Goal: Task Accomplishment & Management: Use online tool/utility

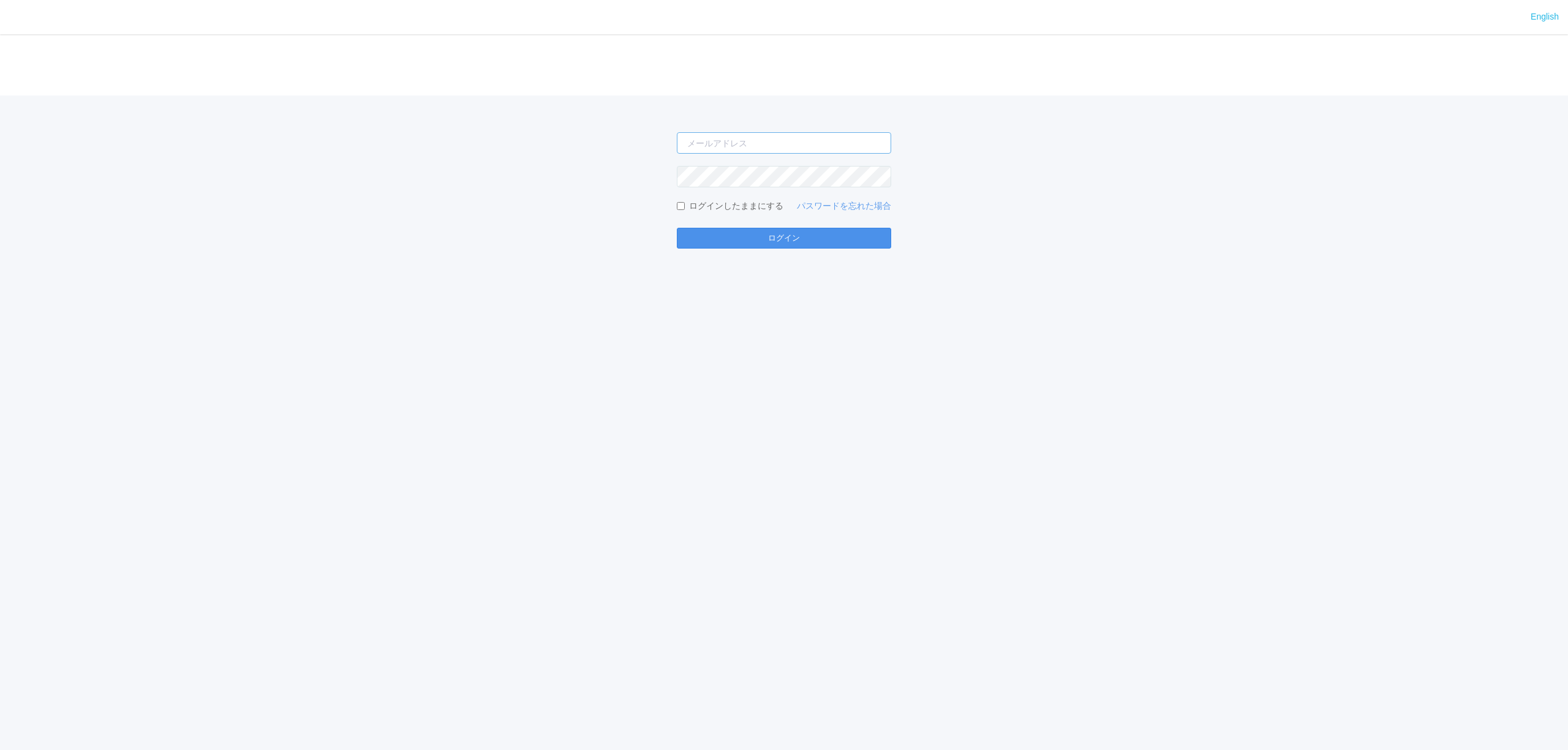
type input "[PERSON_NAME][EMAIL_ADDRESS][DOMAIN_NAME]"
click at [849, 244] on button "ログイン" at bounding box center [784, 238] width 214 height 21
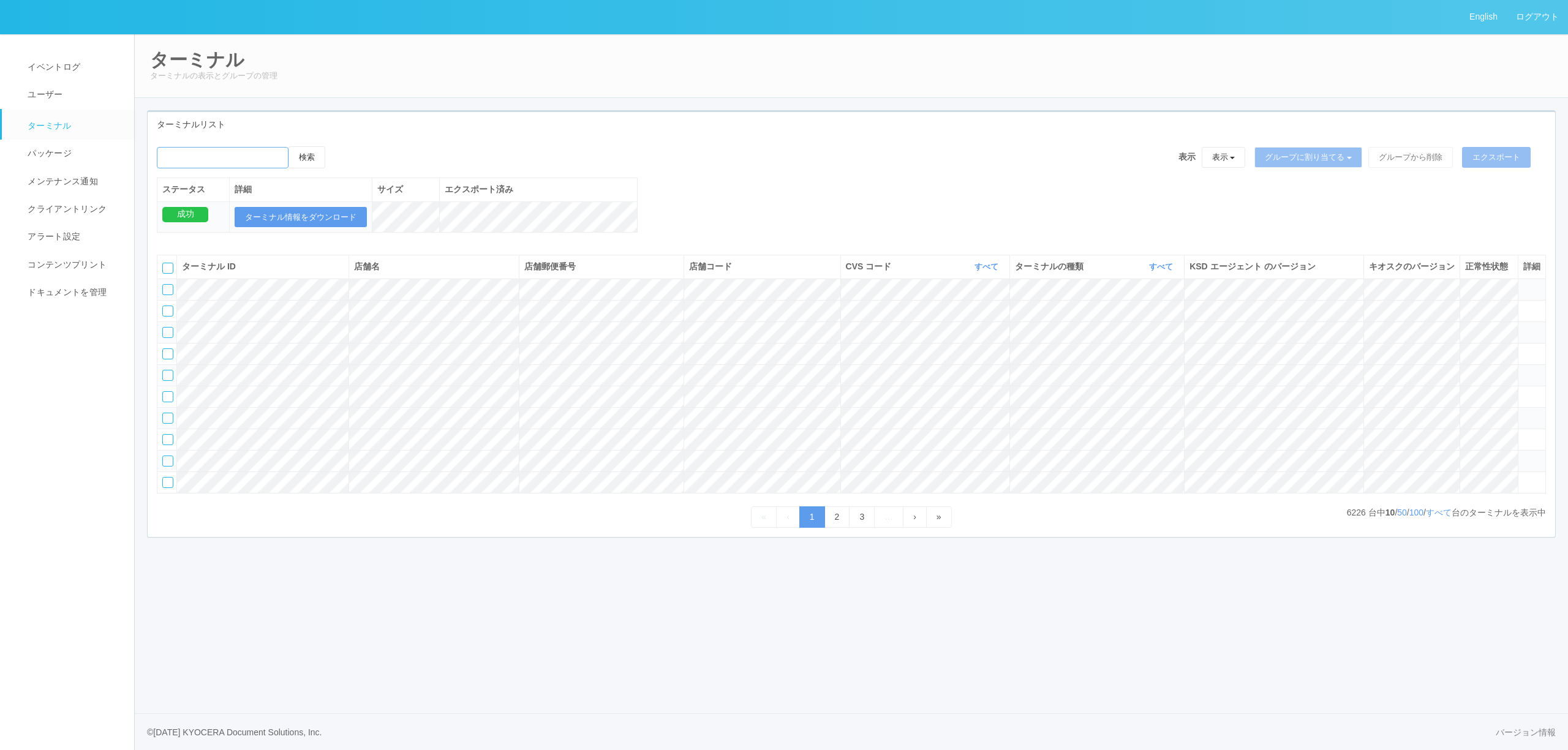
click at [273, 151] on input "emailSearch" at bounding box center [222, 157] width 132 height 22
paste input "元江別"
click at [302, 153] on button "検索" at bounding box center [307, 158] width 37 height 22
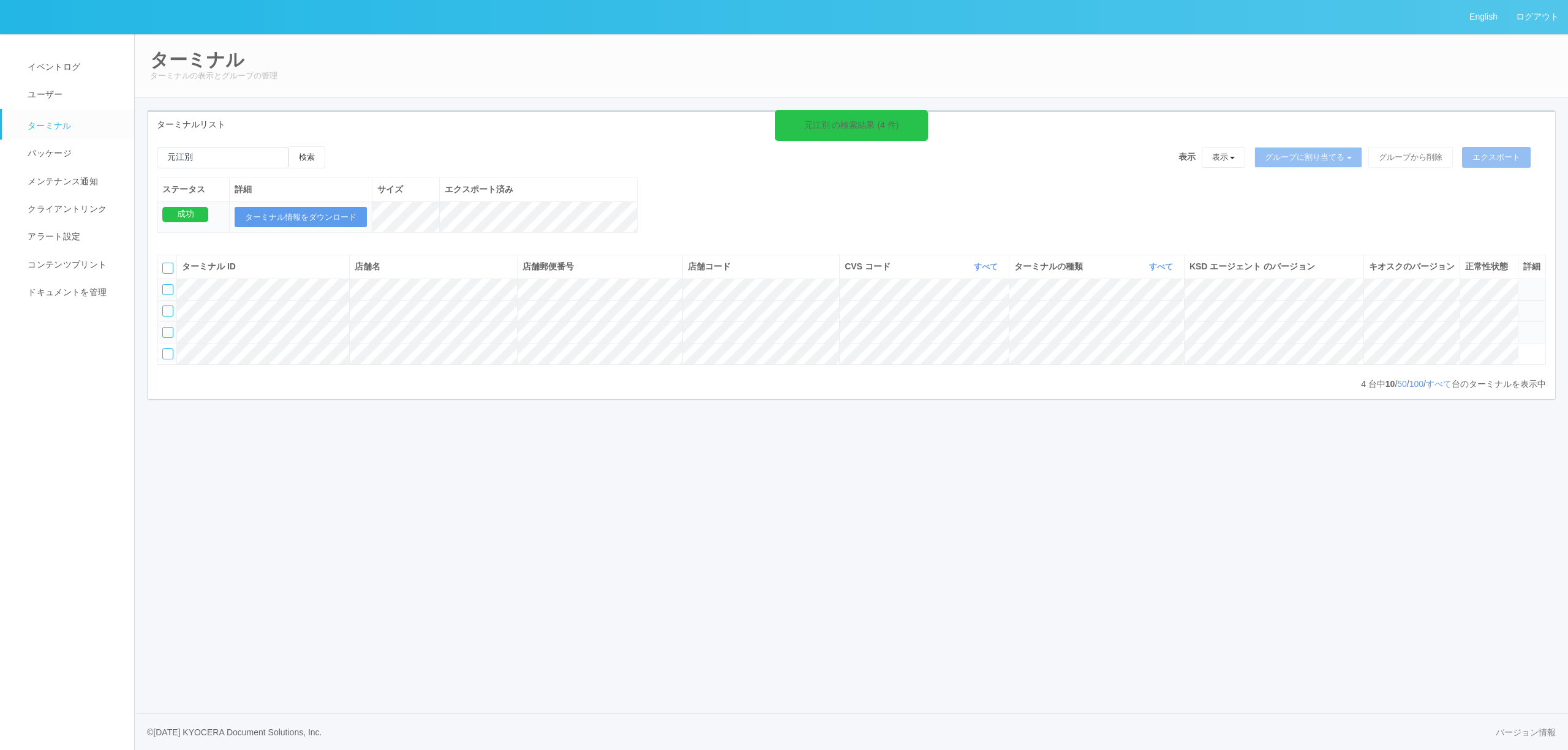
click at [1523, 306] on icon at bounding box center [1523, 306] width 0 height 0
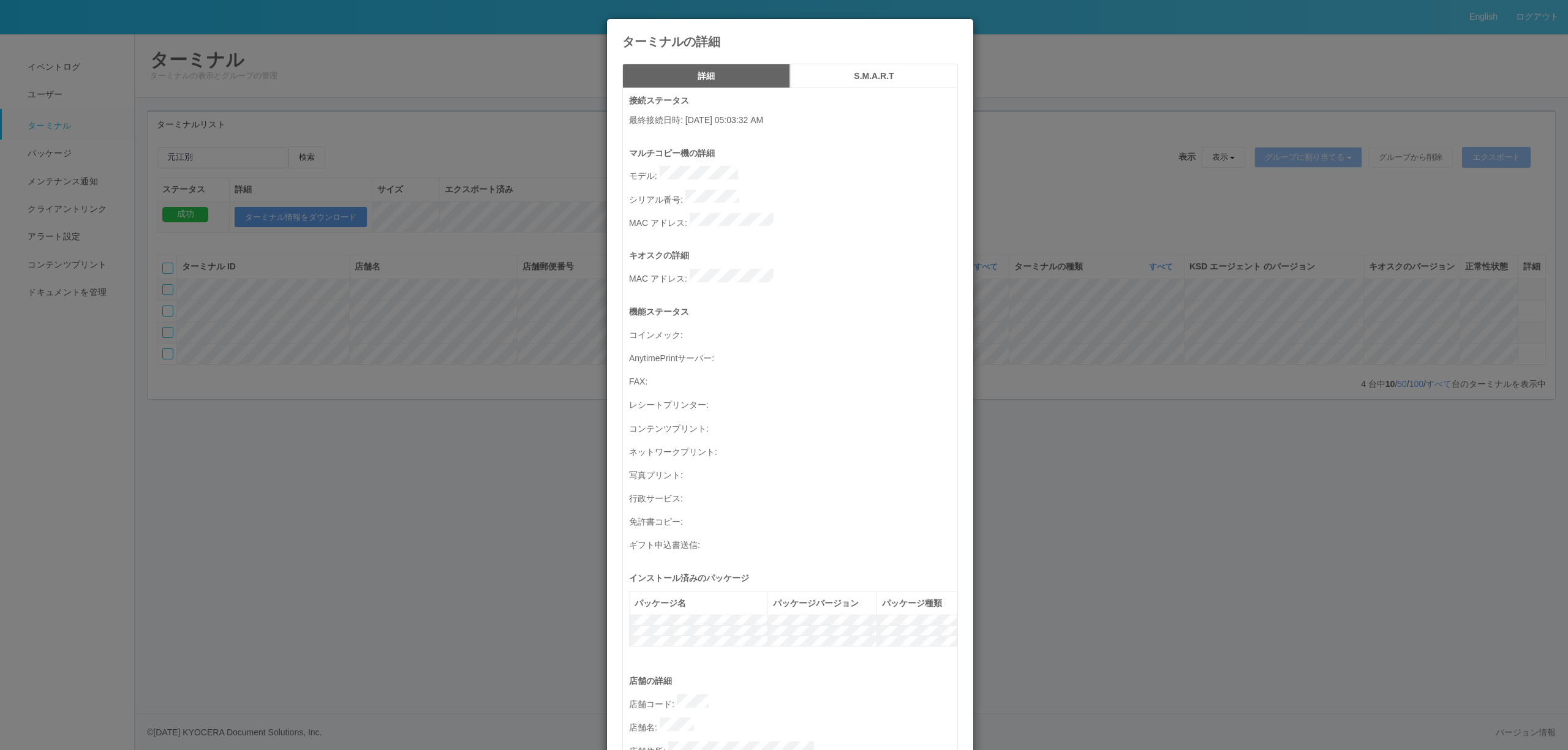
click at [883, 72] on h5 "S.M.A.R.T" at bounding box center [874, 76] width 159 height 9
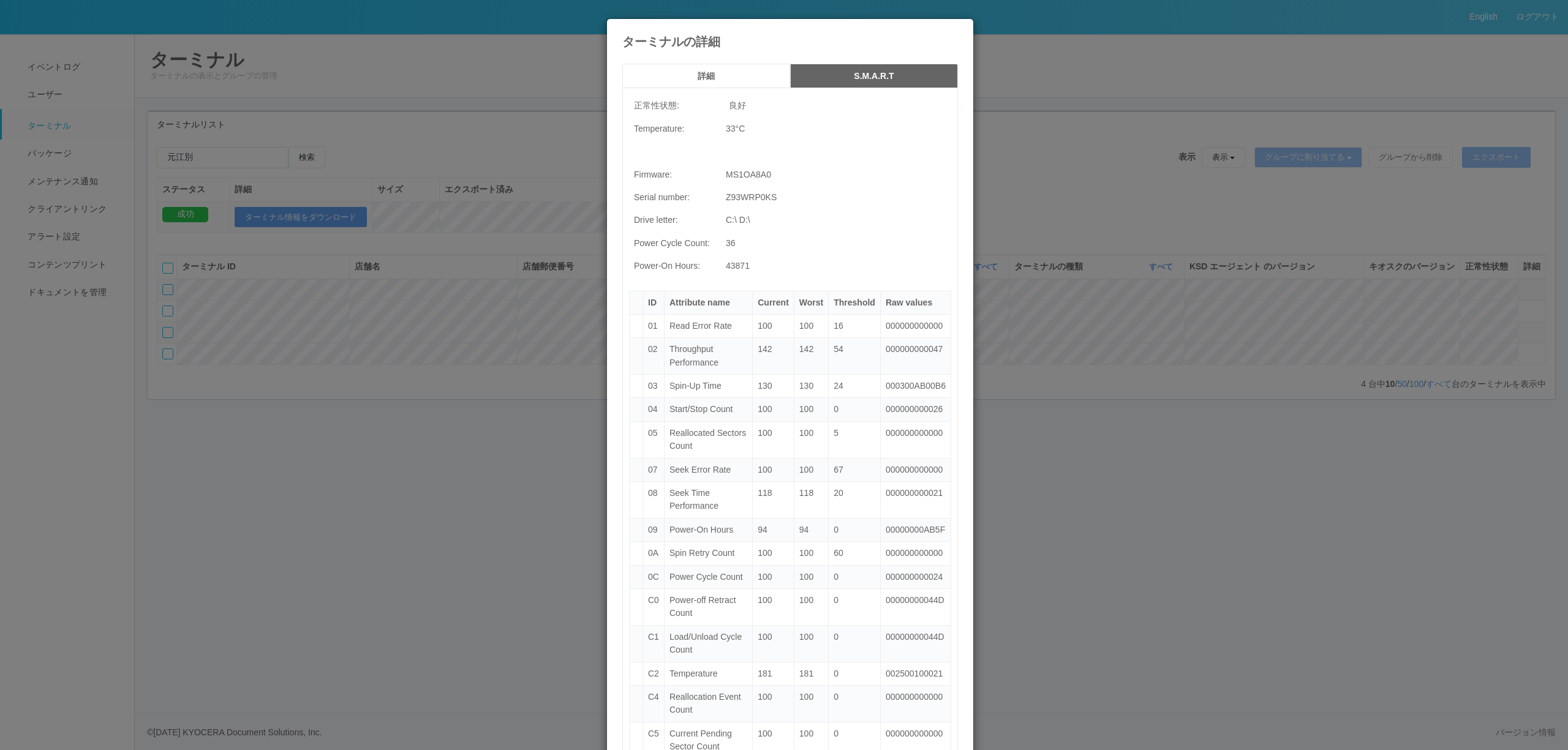
click at [1078, 166] on div "ターミナルの詳細 詳細 S.M.A.R.T 正常性状態: 良好 Temperature: 33 °C Firmware: MS1OA8A0 Serial nu…" at bounding box center [784, 375] width 1568 height 750
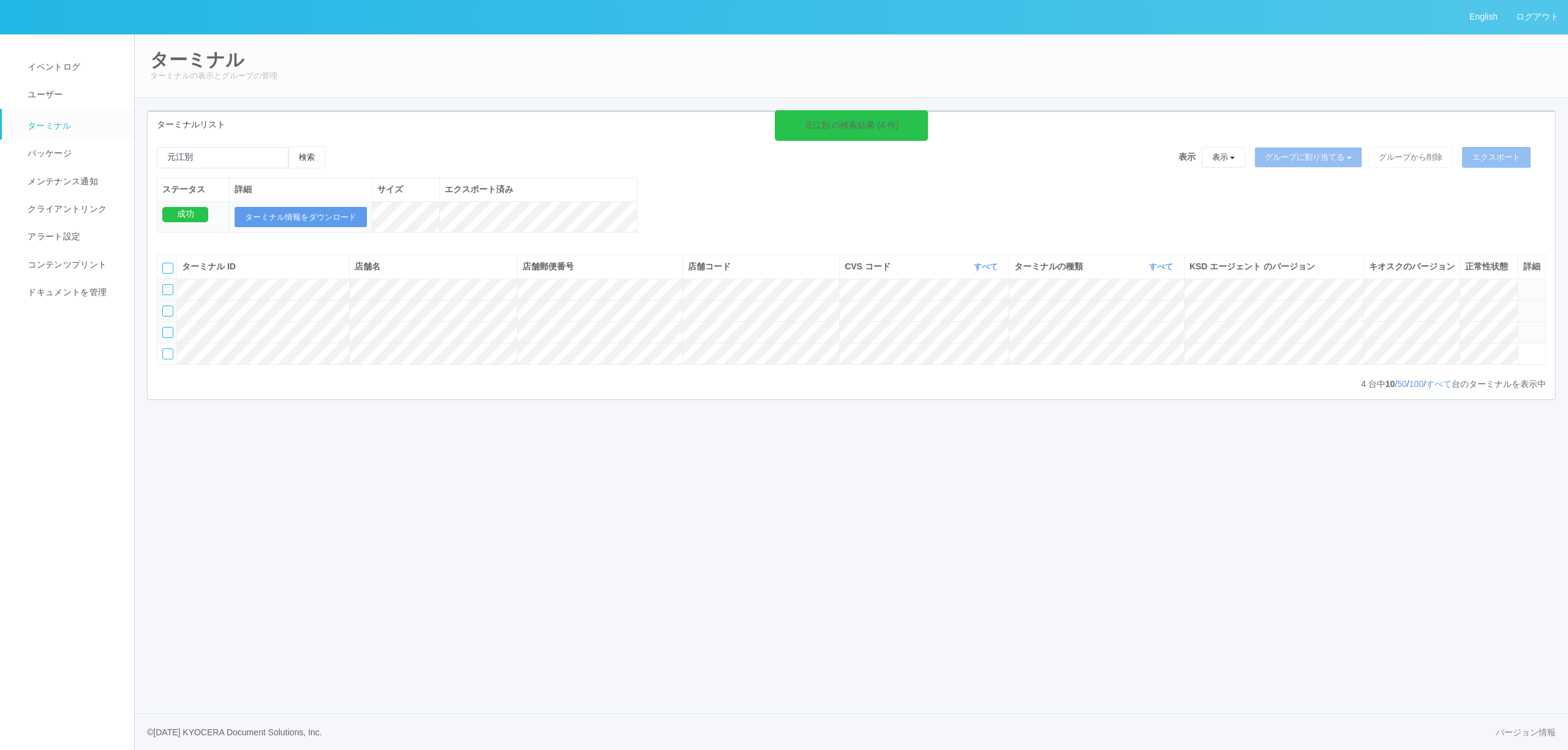
click at [1523, 306] on icon at bounding box center [1523, 306] width 0 height 0
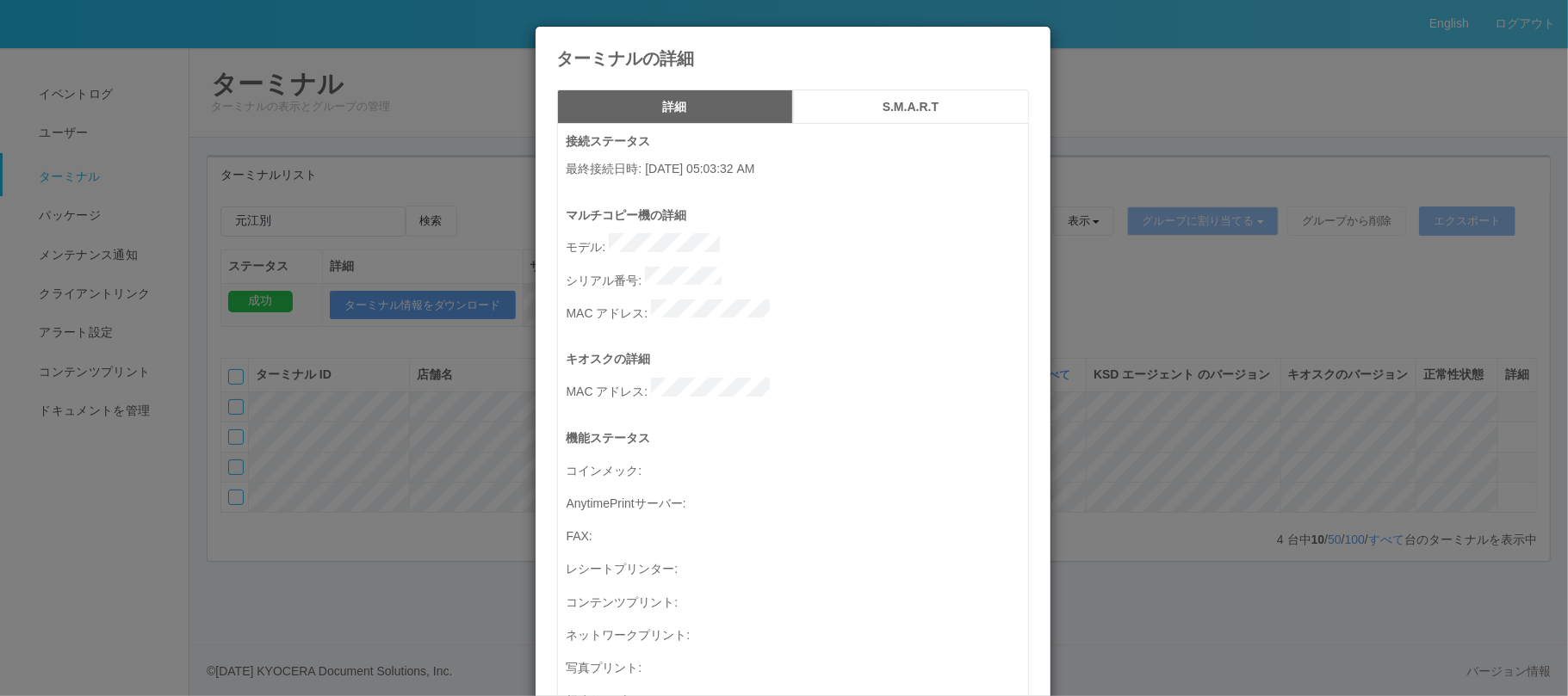
drag, startPoint x: 1219, startPoint y: 124, endPoint x: 1161, endPoint y: 141, distance: 60.4
click at [1210, 130] on div "ターミナルの詳細 詳細 S.M.A.R.T 接続ステータス 最終接続日時 : [DATE] 05:03:32 AM マルチコピー機の詳細 モデル : シリアル…" at bounding box center [784, 348] width 1568 height 696
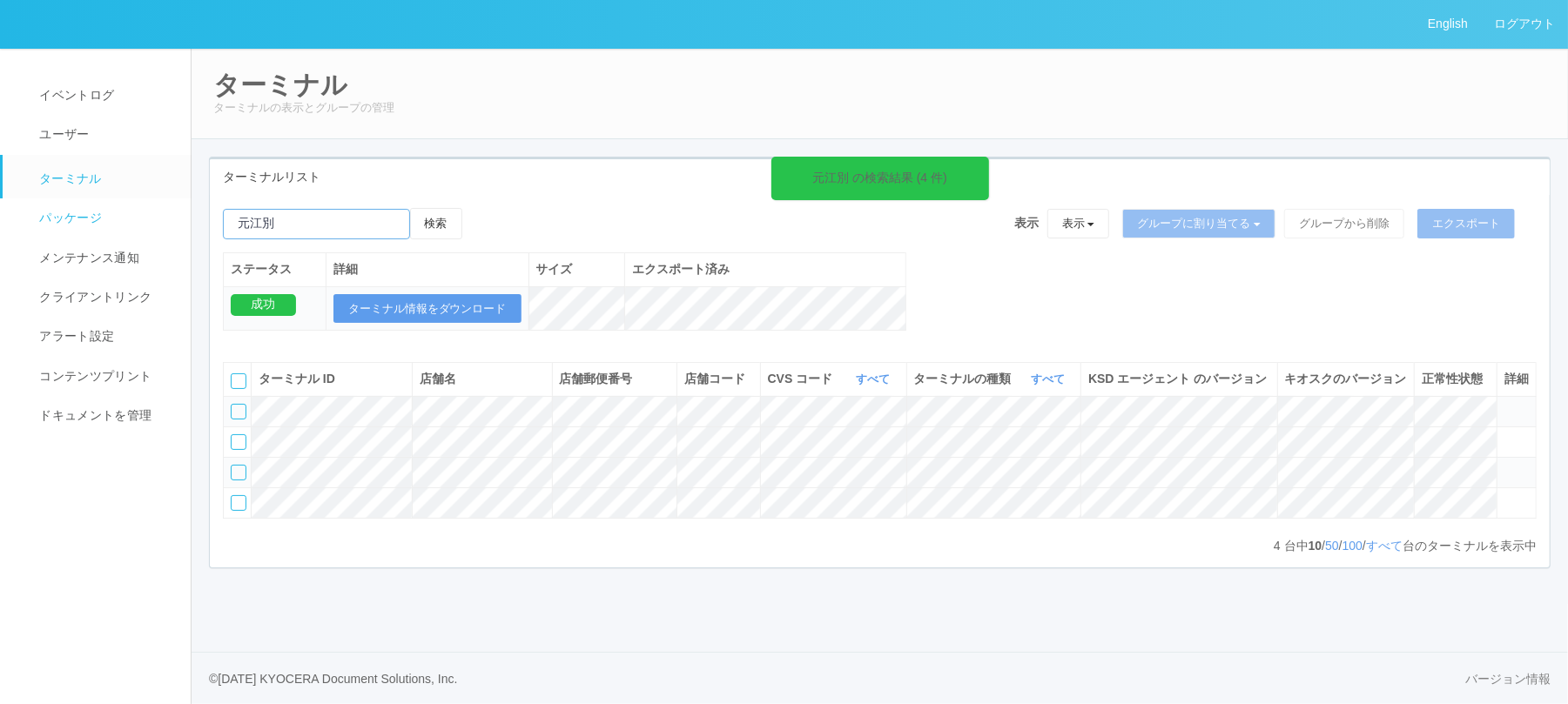
drag, startPoint x: 359, startPoint y: 223, endPoint x: 88, endPoint y: 221, distance: 271.0
click at [152, 221] on div "English ログアウト イベントログ ユーザー ターミナル パッケージ メンテナンス通知 クライアントリンク アラート設定 コンテンツプリント ドキュメン…" at bounding box center [784, 352] width 1568 height 704
paste input "011362"
type input "011362"
click at [436, 231] on button "検索" at bounding box center [436, 224] width 53 height 32
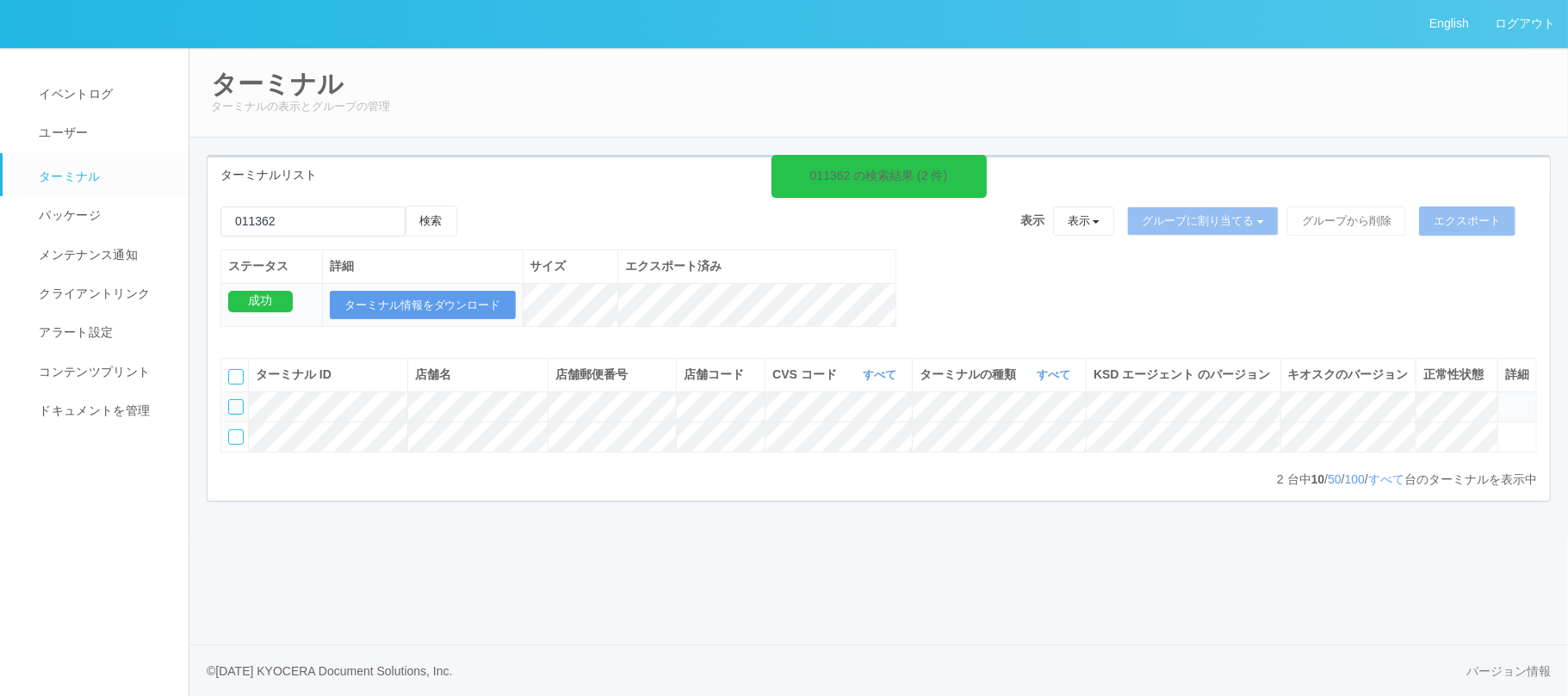
click at [1057, 288] on div "011362 の検索結果 (2 件) 検索 表示 表示 すべてのターミナル 未割り当てのターミナル グループを追加 グループ名を編集 アーカイブ済みのターミナ…" at bounding box center [878, 276] width 1342 height 139
click at [1505, 400] on icon at bounding box center [1505, 400] width 0 height 0
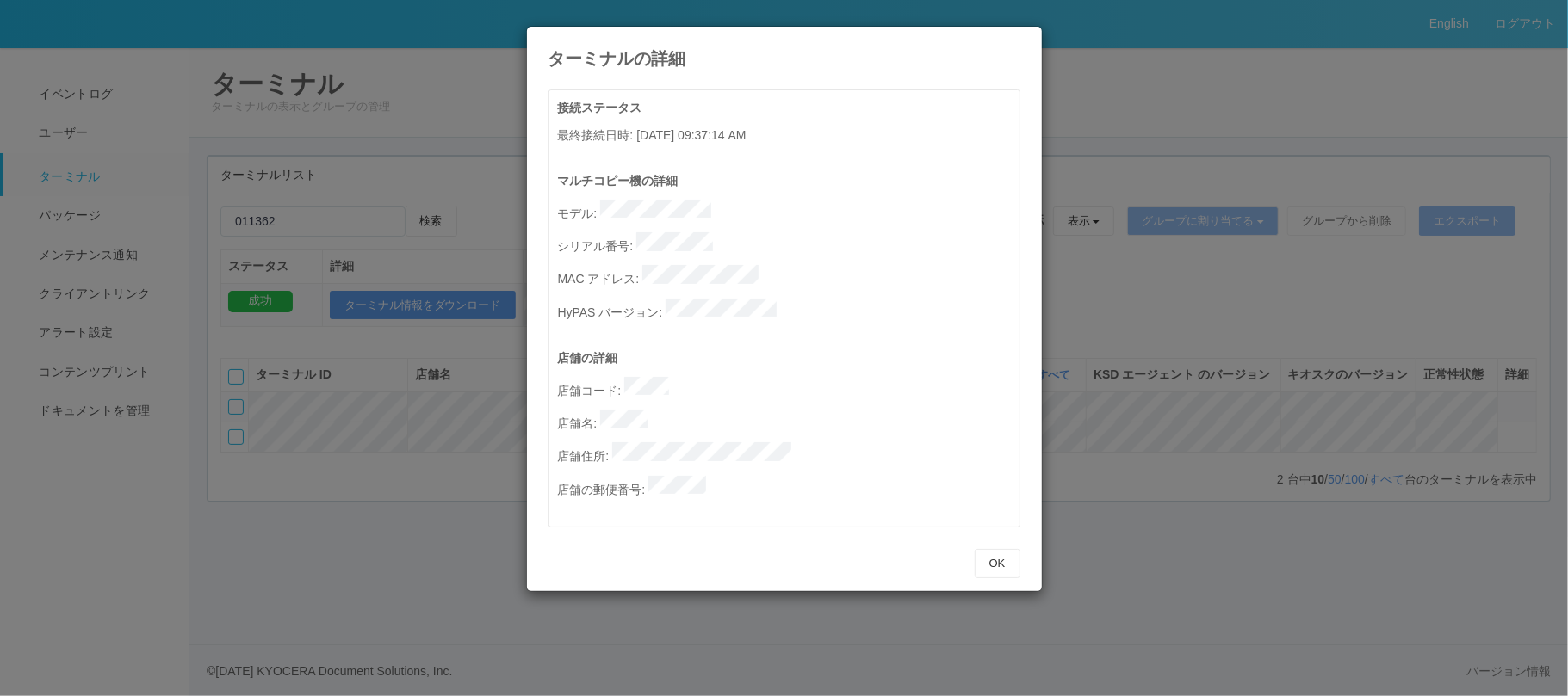
click at [1509, 444] on div "ターミナルの詳細 接続ステータス 最終接続日時 : [DATE] 09:37:14 AM マルチコピー機の詳細 モデル : シリアル番号 : MAC アドレス…" at bounding box center [784, 348] width 1568 height 696
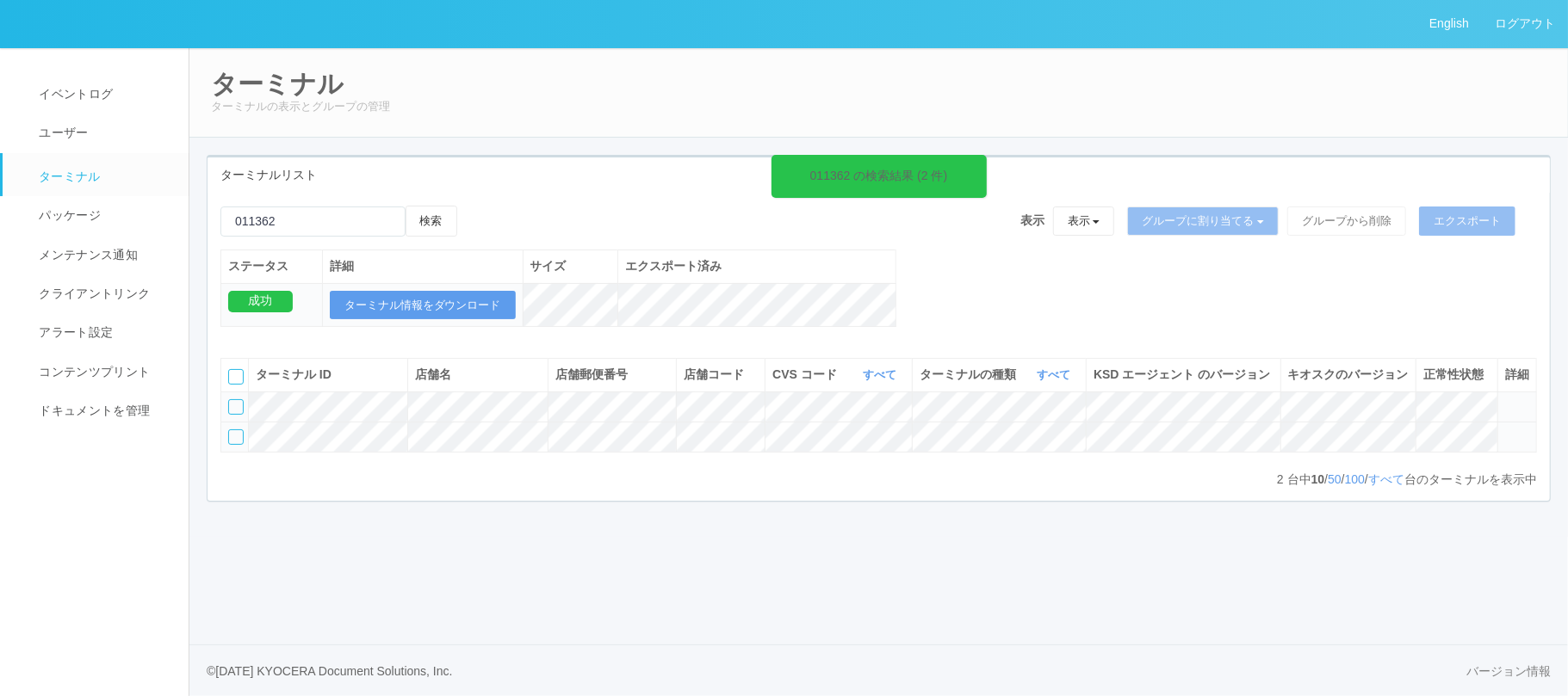
click at [1505, 430] on icon at bounding box center [1505, 430] width 0 height 0
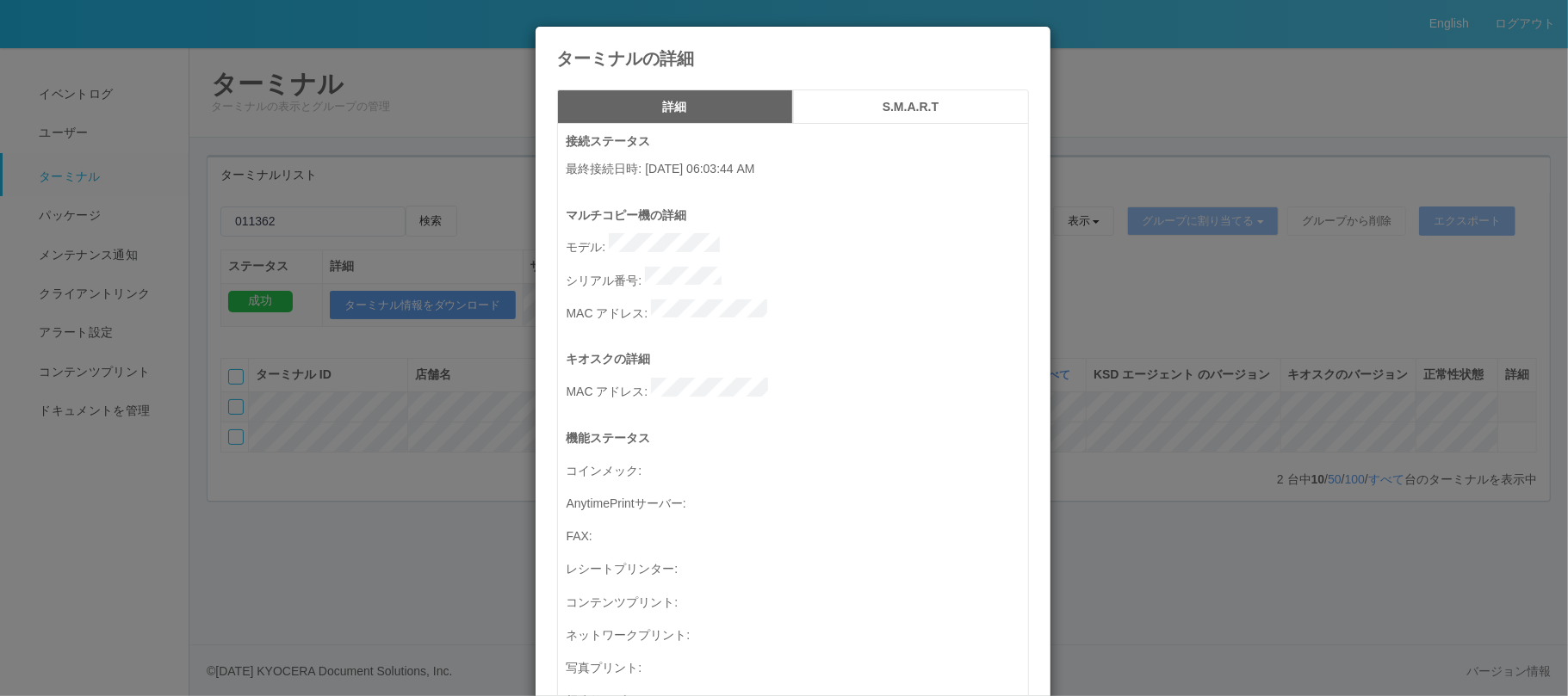
scroll to position [688, 0]
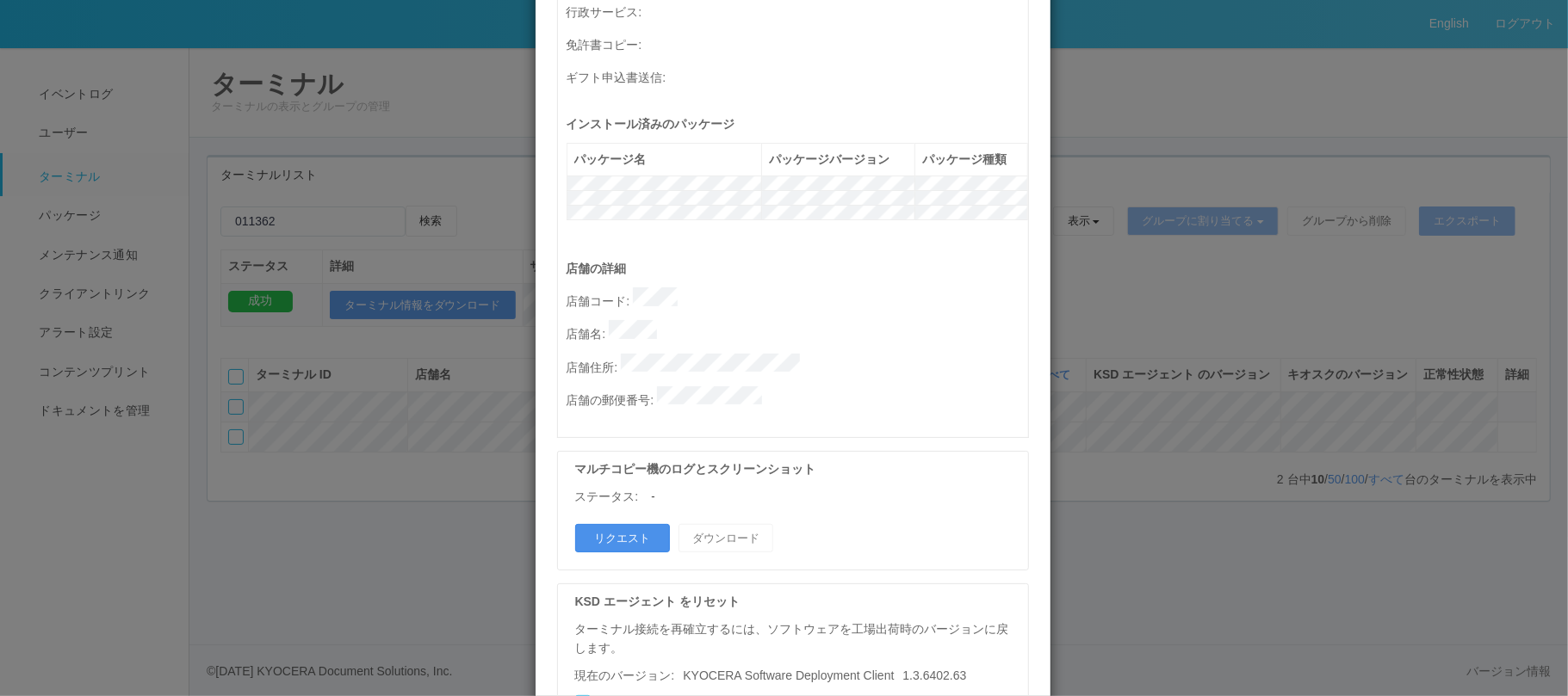
click at [589, 524] on button "リクエスト" at bounding box center [622, 539] width 94 height 29
drag, startPoint x: 1216, startPoint y: 513, endPoint x: 1226, endPoint y: 531, distance: 20.6
click at [1216, 513] on div "ターミナルの詳細 詳細 S.M.A.R.T 接続ステータス 最終接続日時 : [DATE] 06:03:44 AM マルチコピー機の詳細 モデル : シリアル…" at bounding box center [784, 348] width 1568 height 696
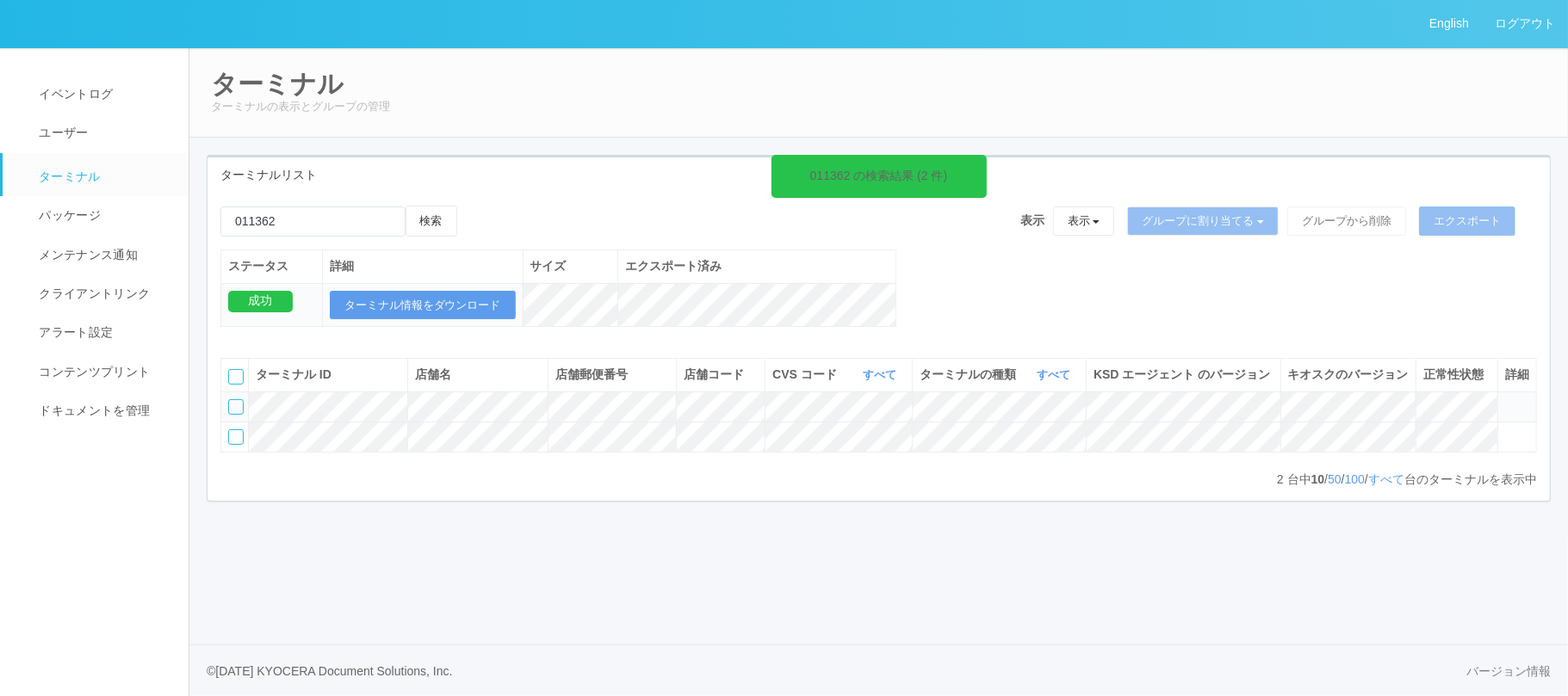
click at [742, 370] on th "店舗コード" at bounding box center [720, 375] width 89 height 32
click at [1505, 430] on icon at bounding box center [1505, 430] width 0 height 0
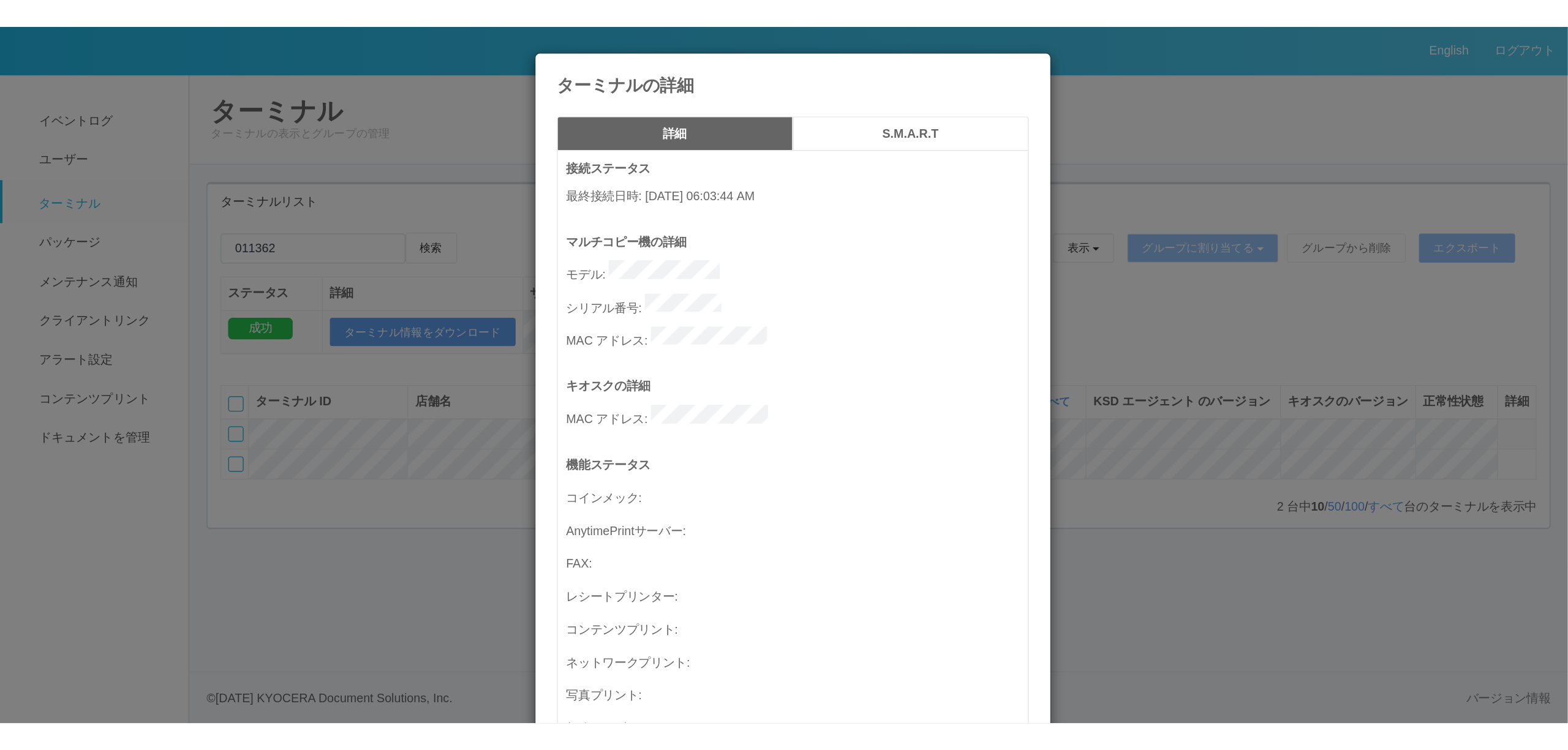
scroll to position [605, 0]
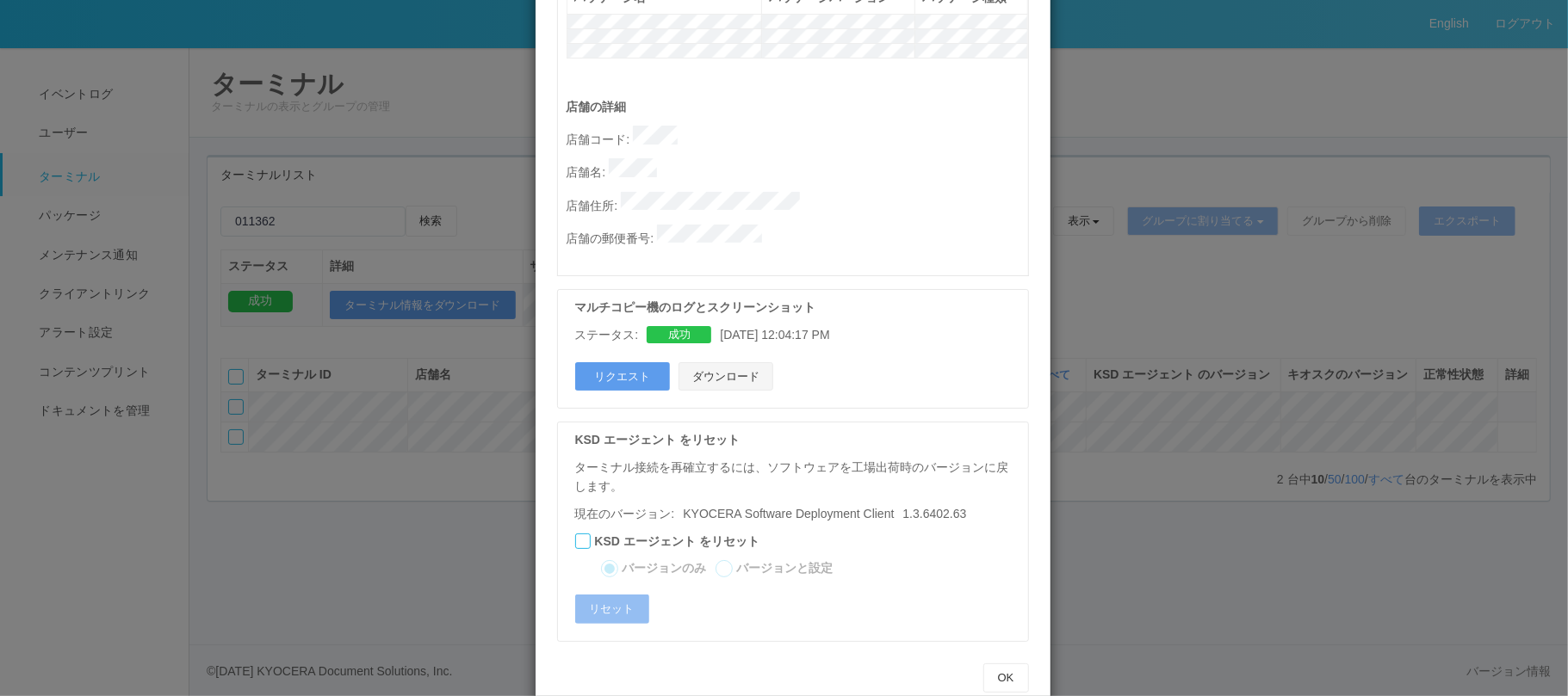
click at [740, 362] on button "ダウンロード" at bounding box center [726, 377] width 94 height 29
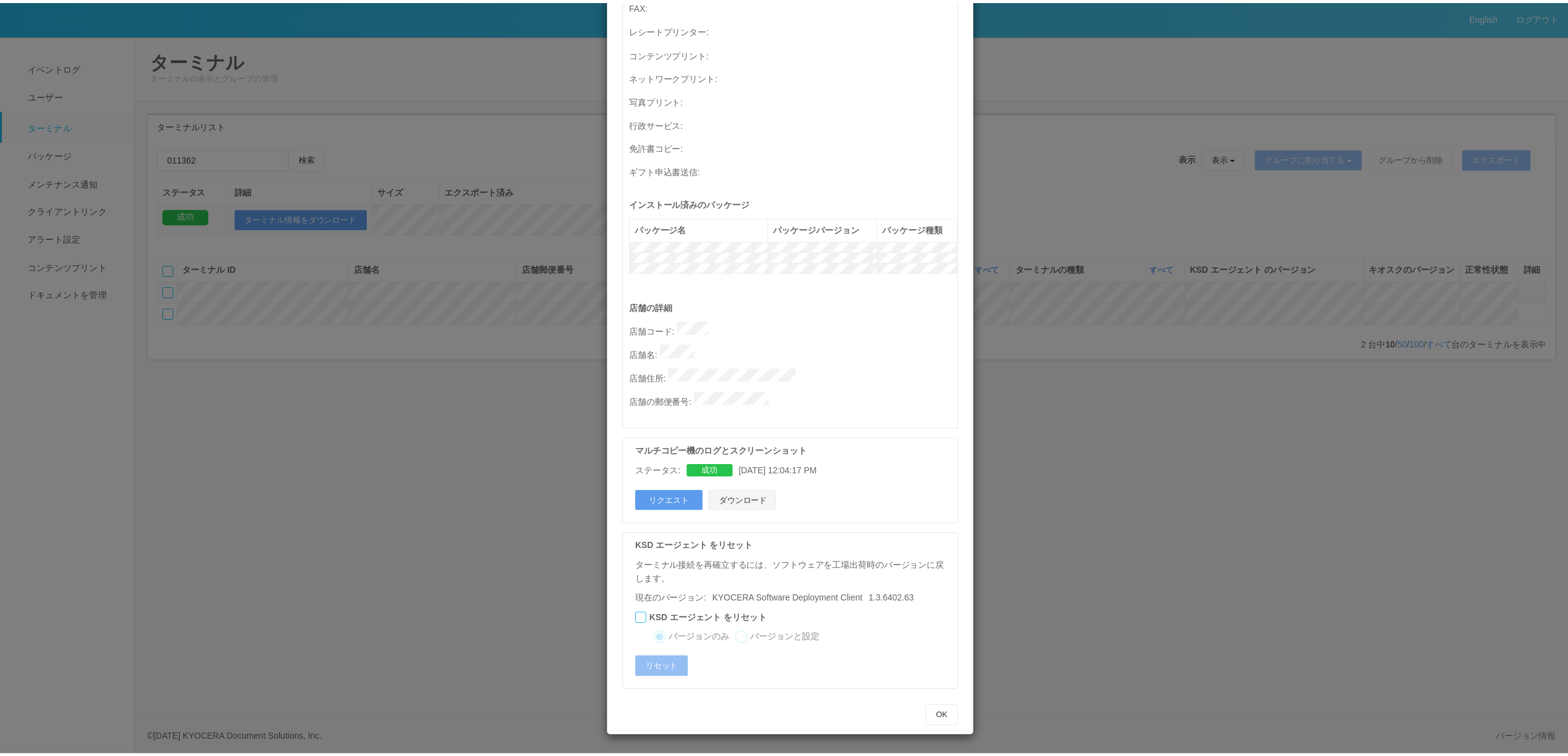
scroll to position [353, 0]
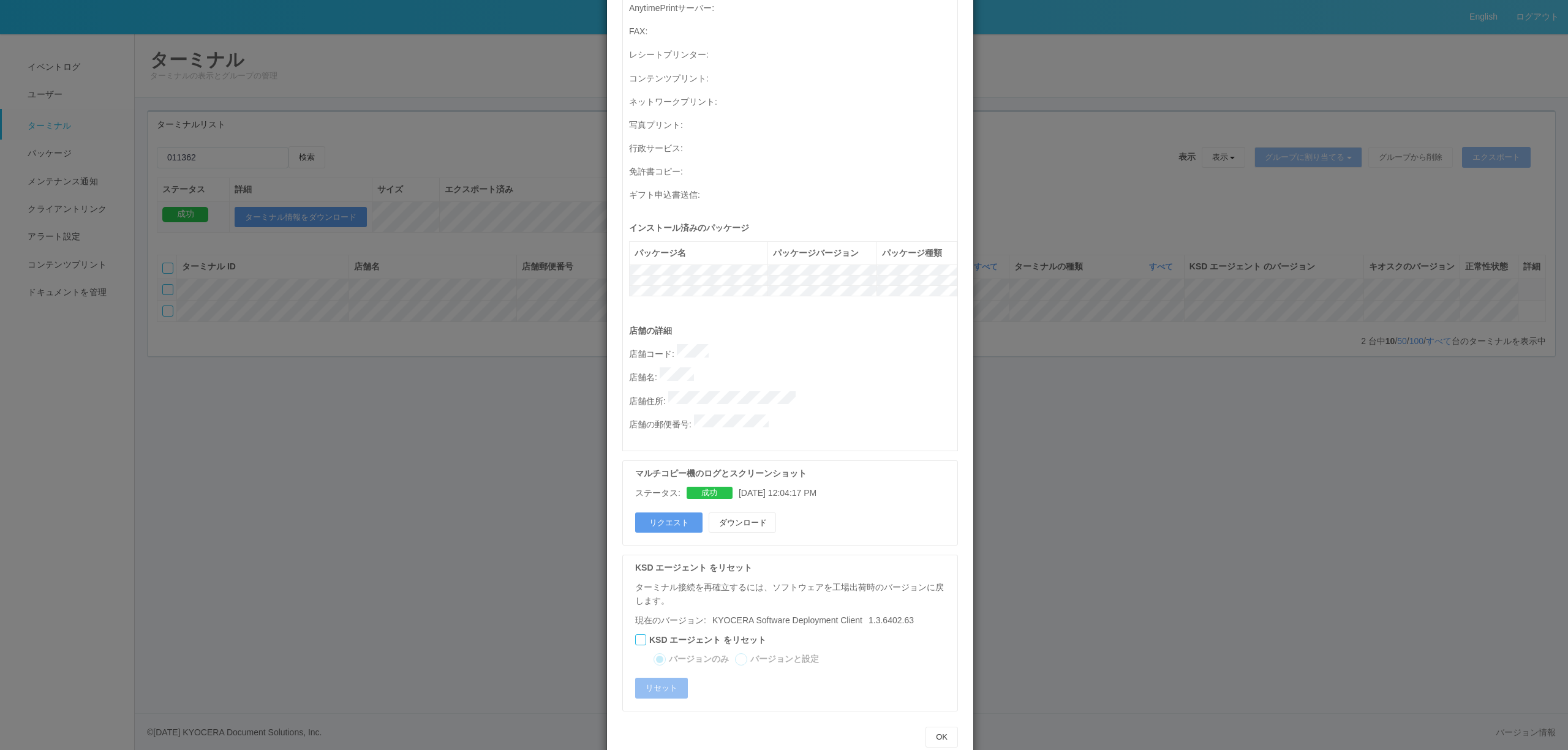
drag, startPoint x: 305, startPoint y: 346, endPoint x: 311, endPoint y: 346, distance: 6.0
click at [307, 346] on div "ターミナルの詳細 詳細 S.M.A.R.T 接続ステータス 最終接続日時 : [DATE] 06:03:44 AM マルチコピー機の詳細 モデル : シリアル…" at bounding box center [784, 375] width 1568 height 750
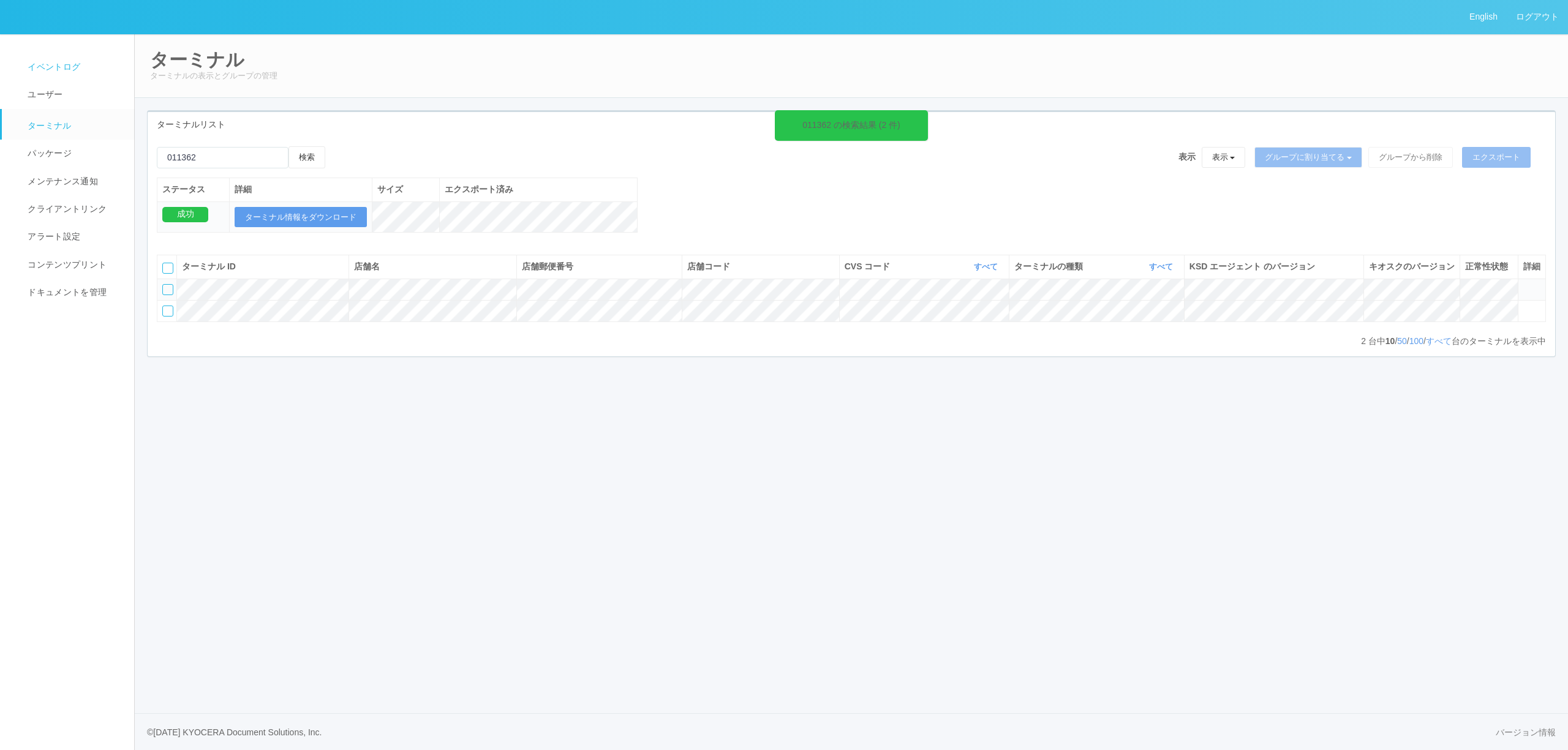
click at [45, 62] on span "イベントログ" at bounding box center [52, 67] width 56 height 10
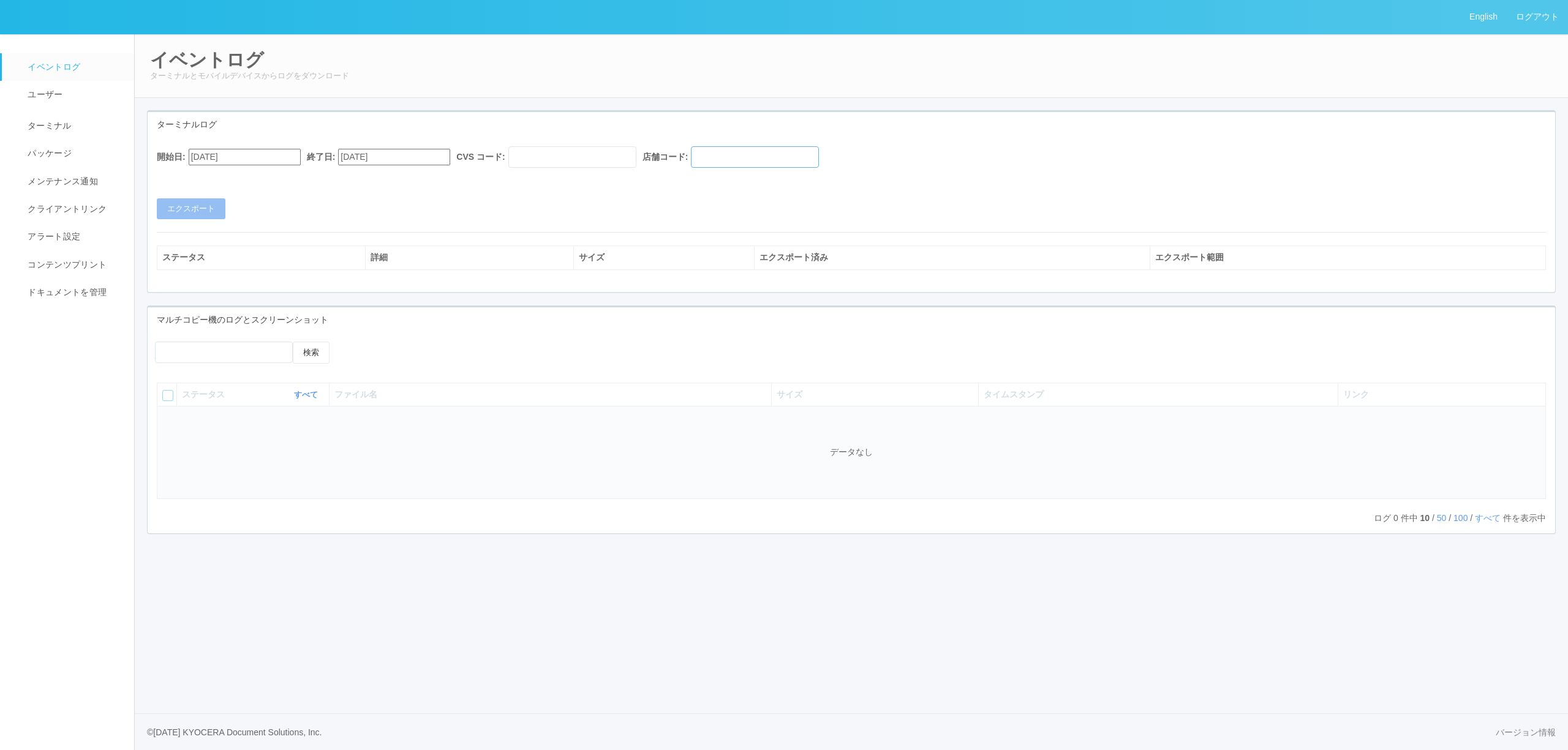
click at [785, 152] on input "text" at bounding box center [754, 157] width 128 height 22
paste input "011362"
type input "011362"
click at [293, 137] on div "開始日: [DATE] 終了日: [DATE] CVS コード: 店舗コード: 011362 エクスポート ステータス 詳細 サイズ エクスポート済み エクス…" at bounding box center [851, 214] width 1407 height 154
click at [280, 158] on input "[DATE]" at bounding box center [244, 157] width 112 height 17
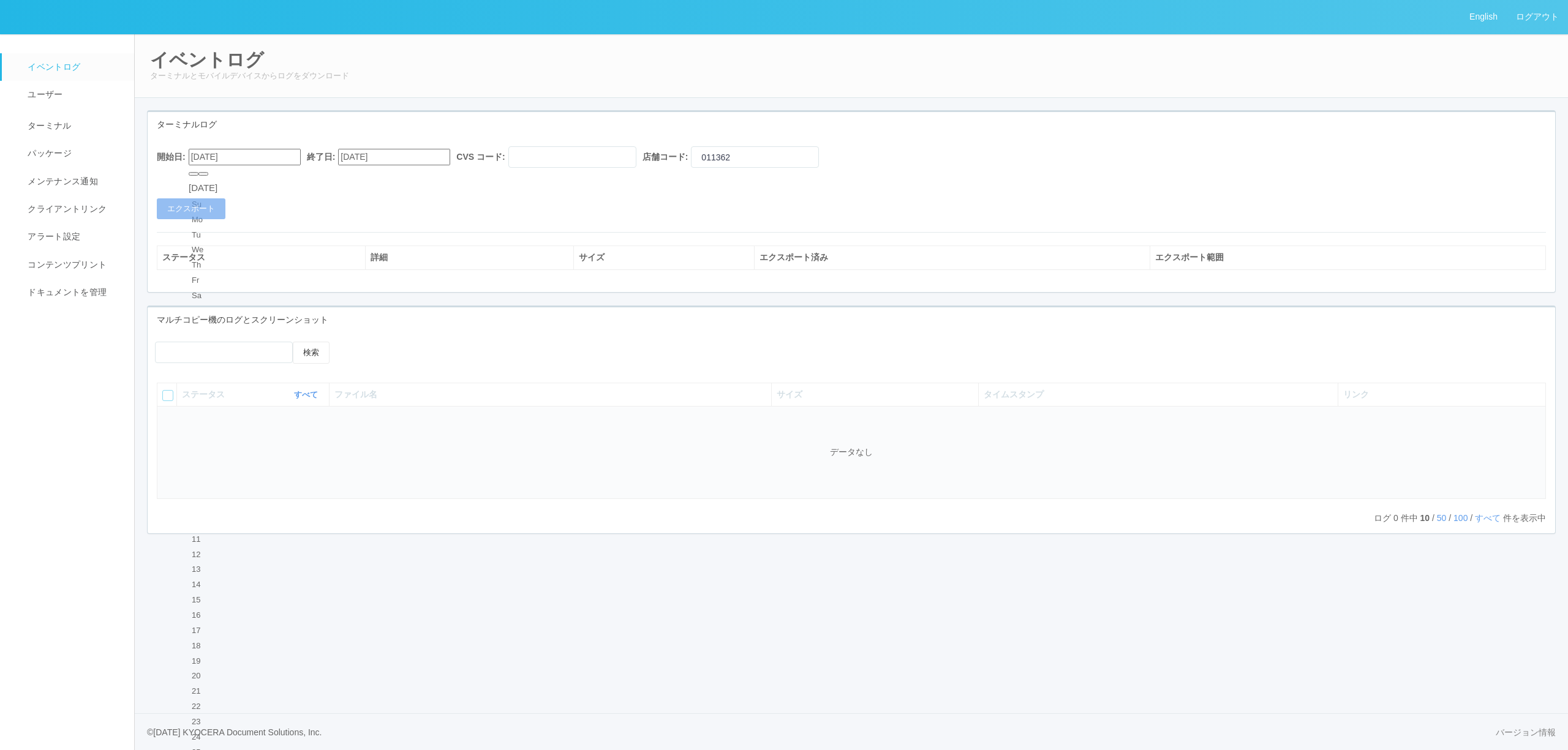
click at [217, 624] on div "17 18 19 20 21 22 23" at bounding box center [203, 676] width 29 height 103
click at [214, 686] on div "21" at bounding box center [203, 692] width 22 height 13
click at [251, 160] on input "[DATE]" at bounding box center [244, 157] width 112 height 17
click at [208, 176] on button "button" at bounding box center [203, 173] width 10 height 3
click at [201, 624] on div "21" at bounding box center [203, 631] width 22 height 13
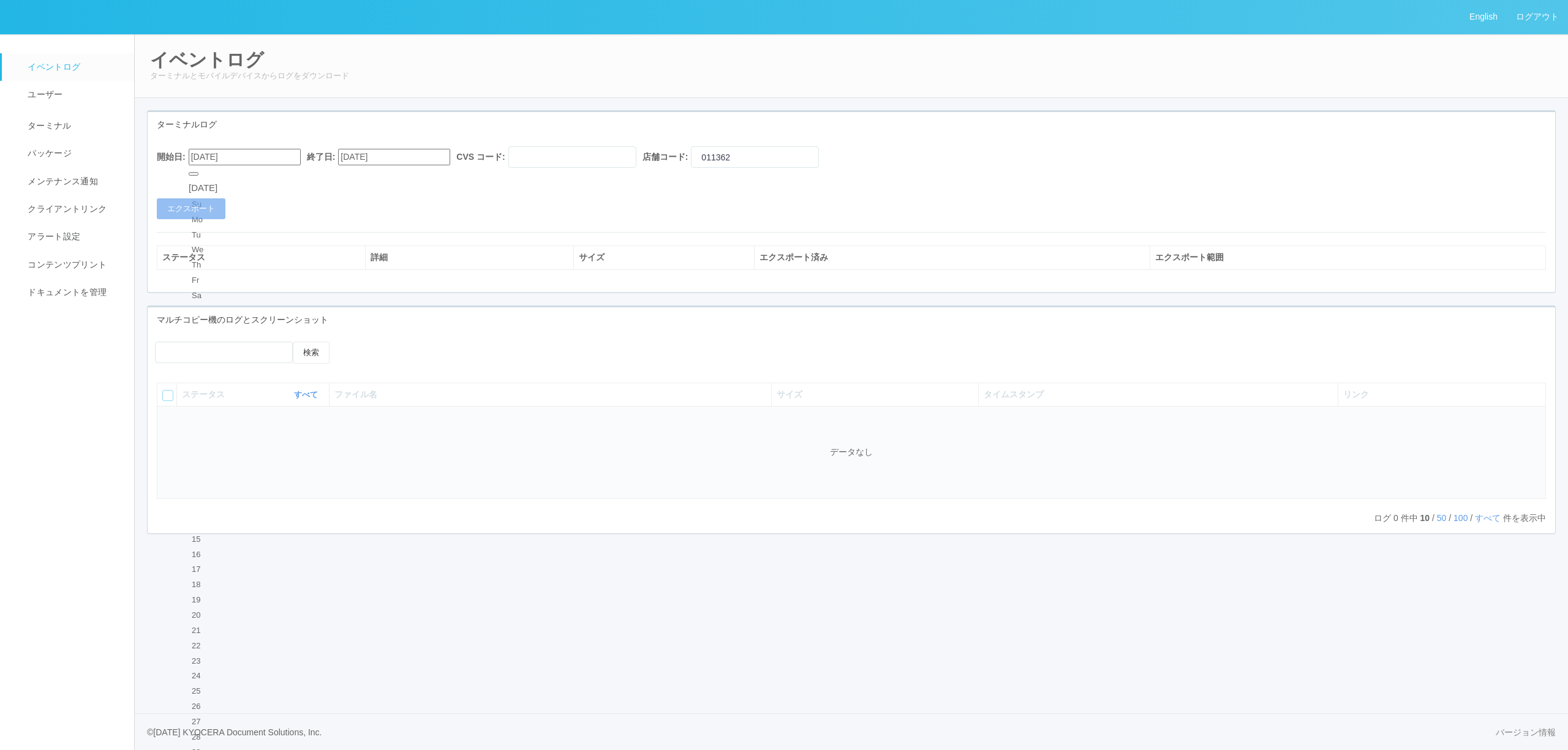
type input "[DATE]"
drag, startPoint x: 372, startPoint y: 216, endPoint x: 358, endPoint y: 216, distance: 14.0
click at [369, 216] on div "開始日: [DATE] 終了日: [DATE] CVS コード: 店舗コード: 011362 エクスポート" at bounding box center [851, 183] width 1407 height 73
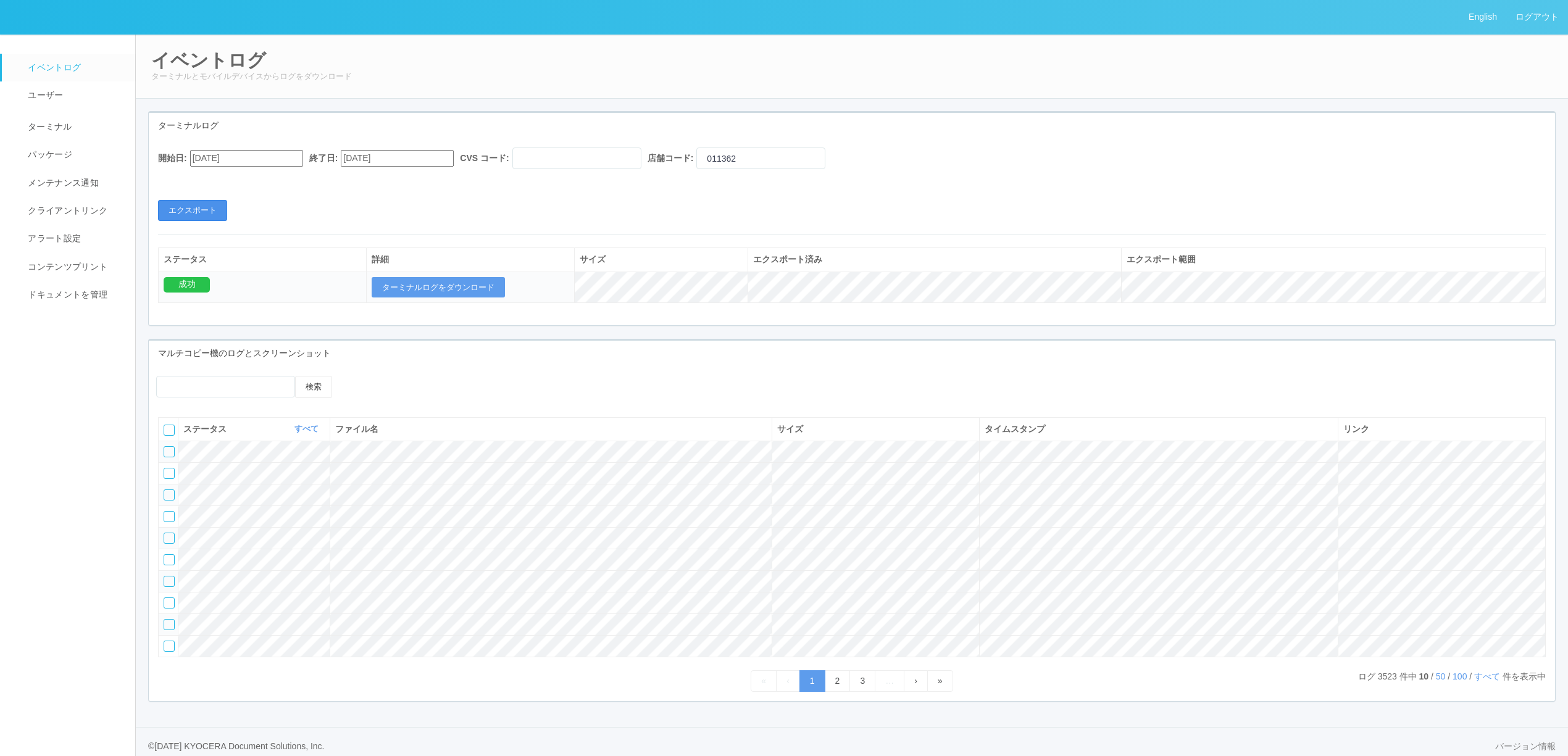
click at [184, 216] on button "エクスポート" at bounding box center [192, 210] width 69 height 21
click at [492, 286] on button "ターミナルログをダウンロード" at bounding box center [438, 288] width 133 height 21
